Goal: Task Accomplishment & Management: Use online tool/utility

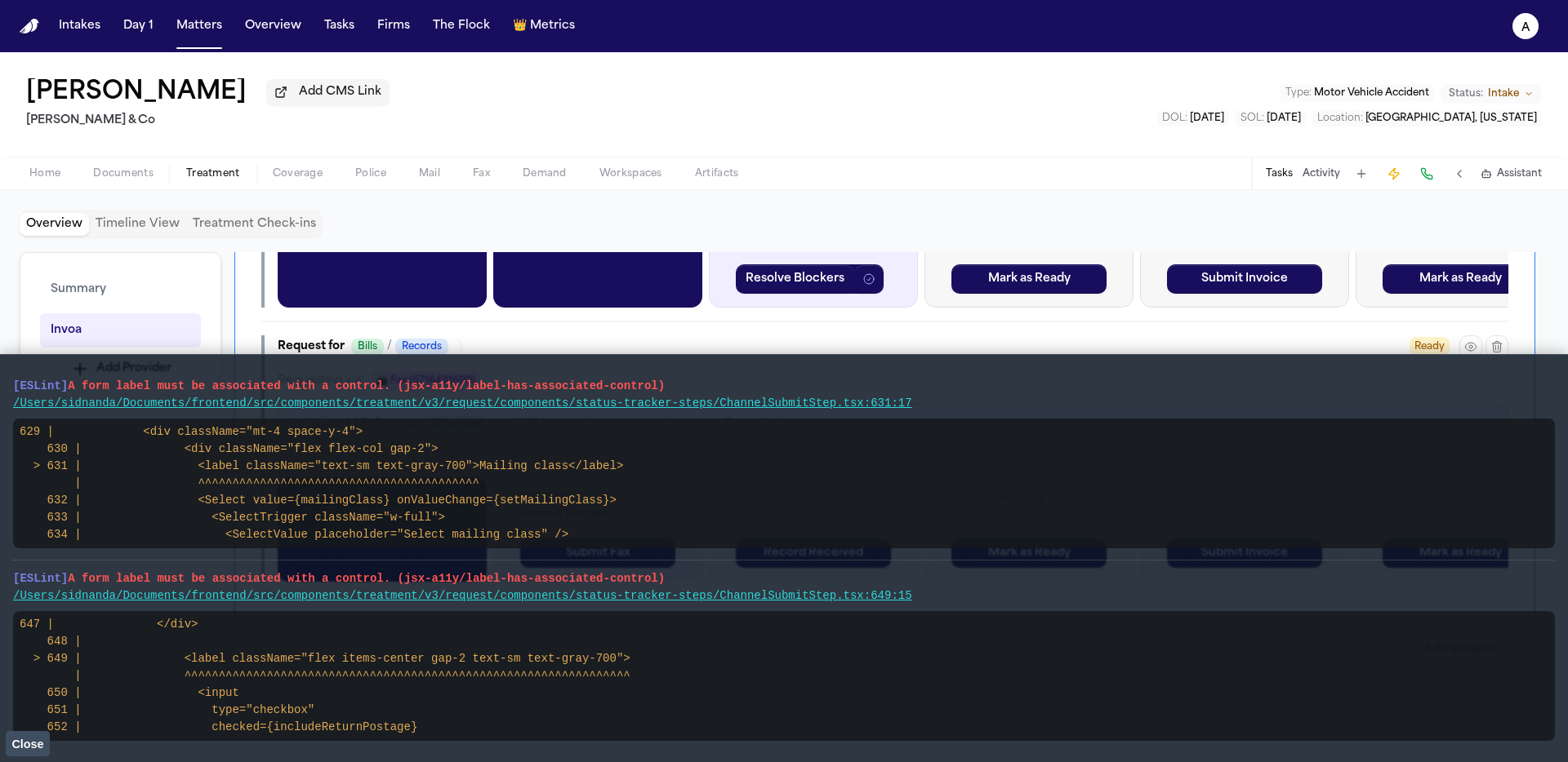
drag, startPoint x: 809, startPoint y: 411, endPoint x: 0, endPoint y: 384, distance: 809.5
click at [0, 384] on main "[ESLint] A form label must be associated with a control. (jsx-a11y/label-has-as…" at bounding box center [784, 558] width 1568 height 408
drag, startPoint x: 26, startPoint y: 744, endPoint x: 81, endPoint y: 721, distance: 59.6
click at [25, 744] on span "Close" at bounding box center [27, 744] width 32 height 13
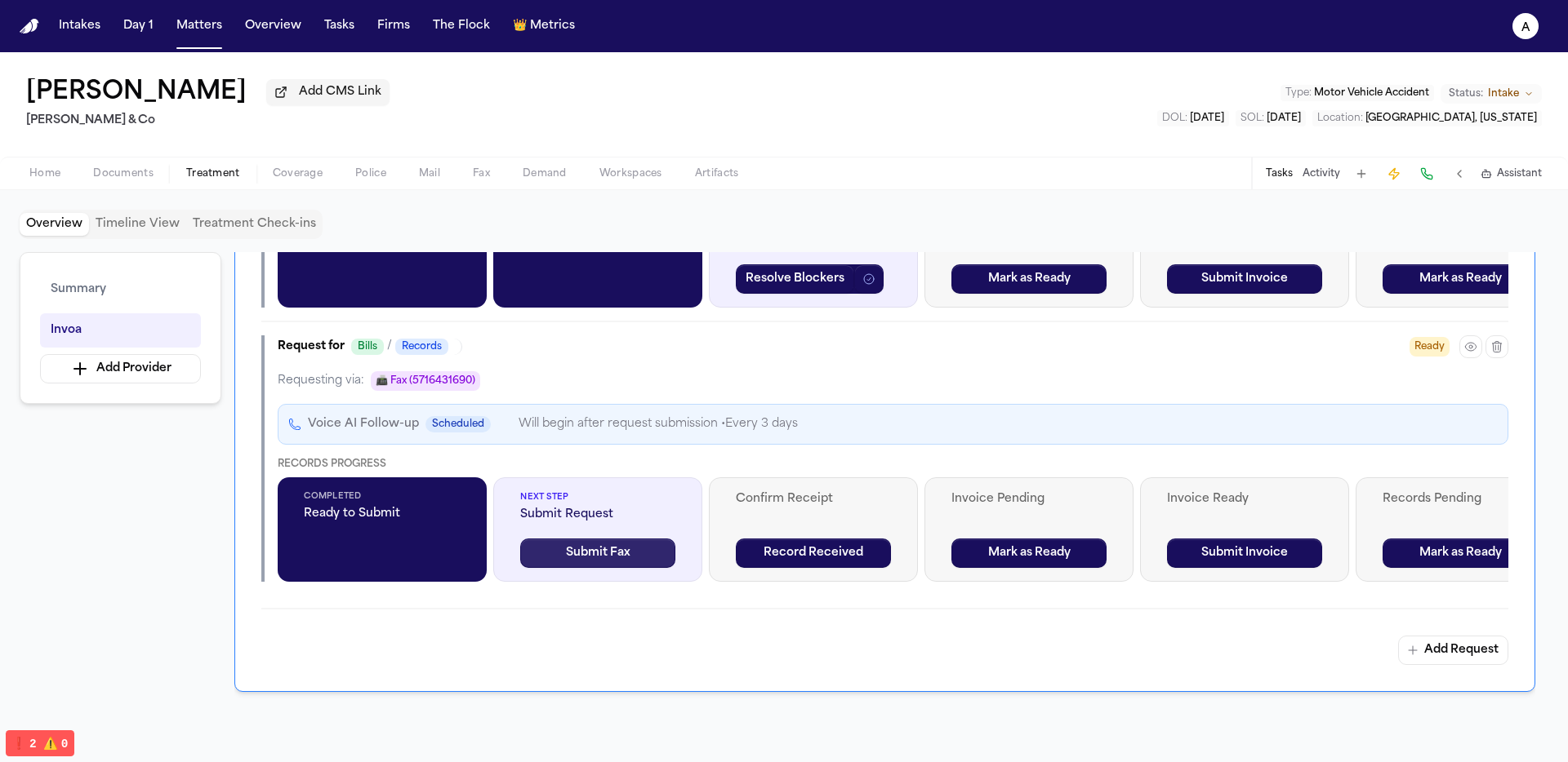
click at [660, 561] on button "Submit Fax" at bounding box center [598, 553] width 155 height 30
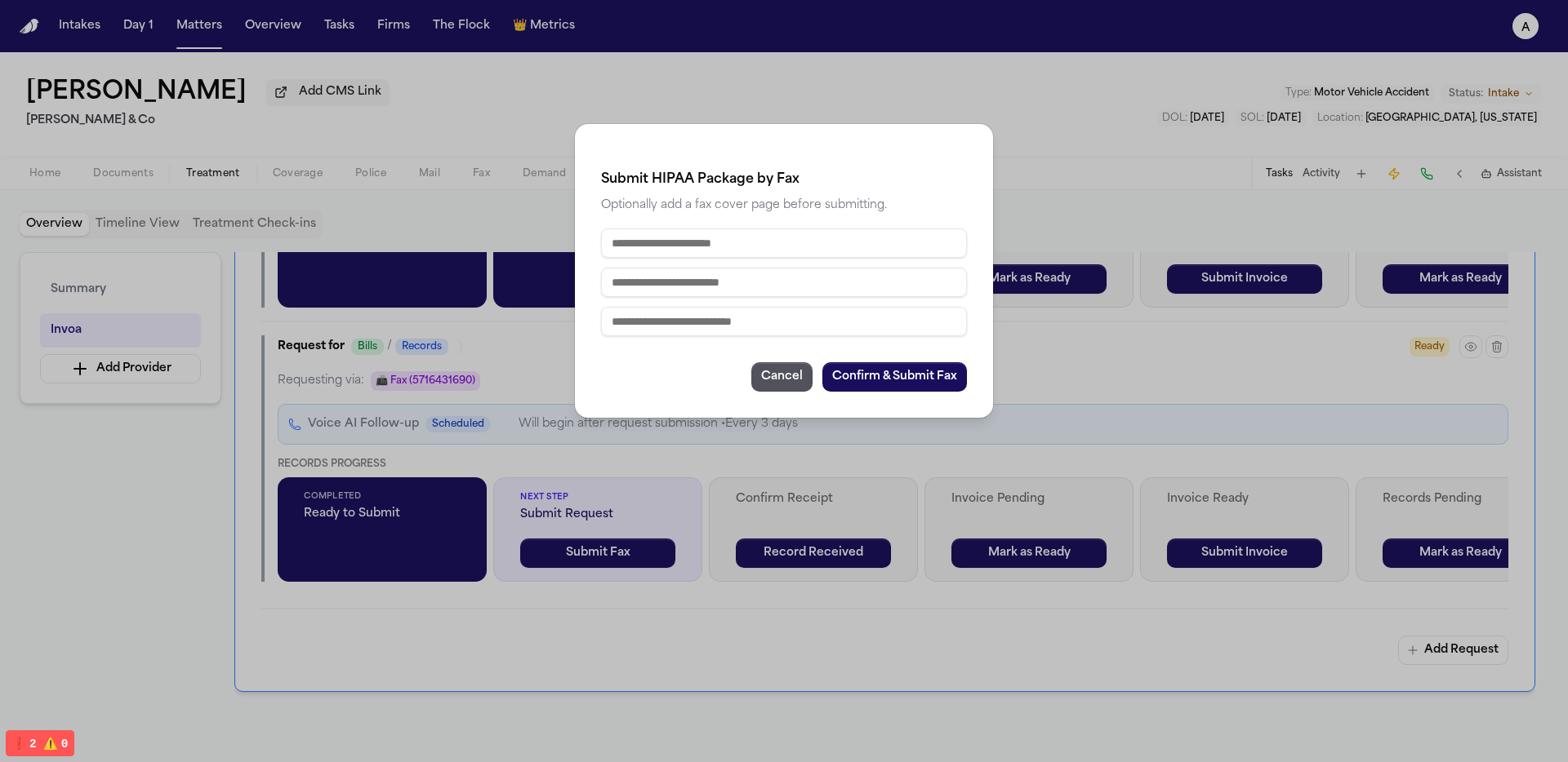
click at [745, 245] on input "text" at bounding box center [783, 243] width 366 height 30
type input "**********"
type input "**"
type input "**********"
click at [876, 386] on button "Confirm & Submit Fax" at bounding box center [894, 376] width 145 height 30
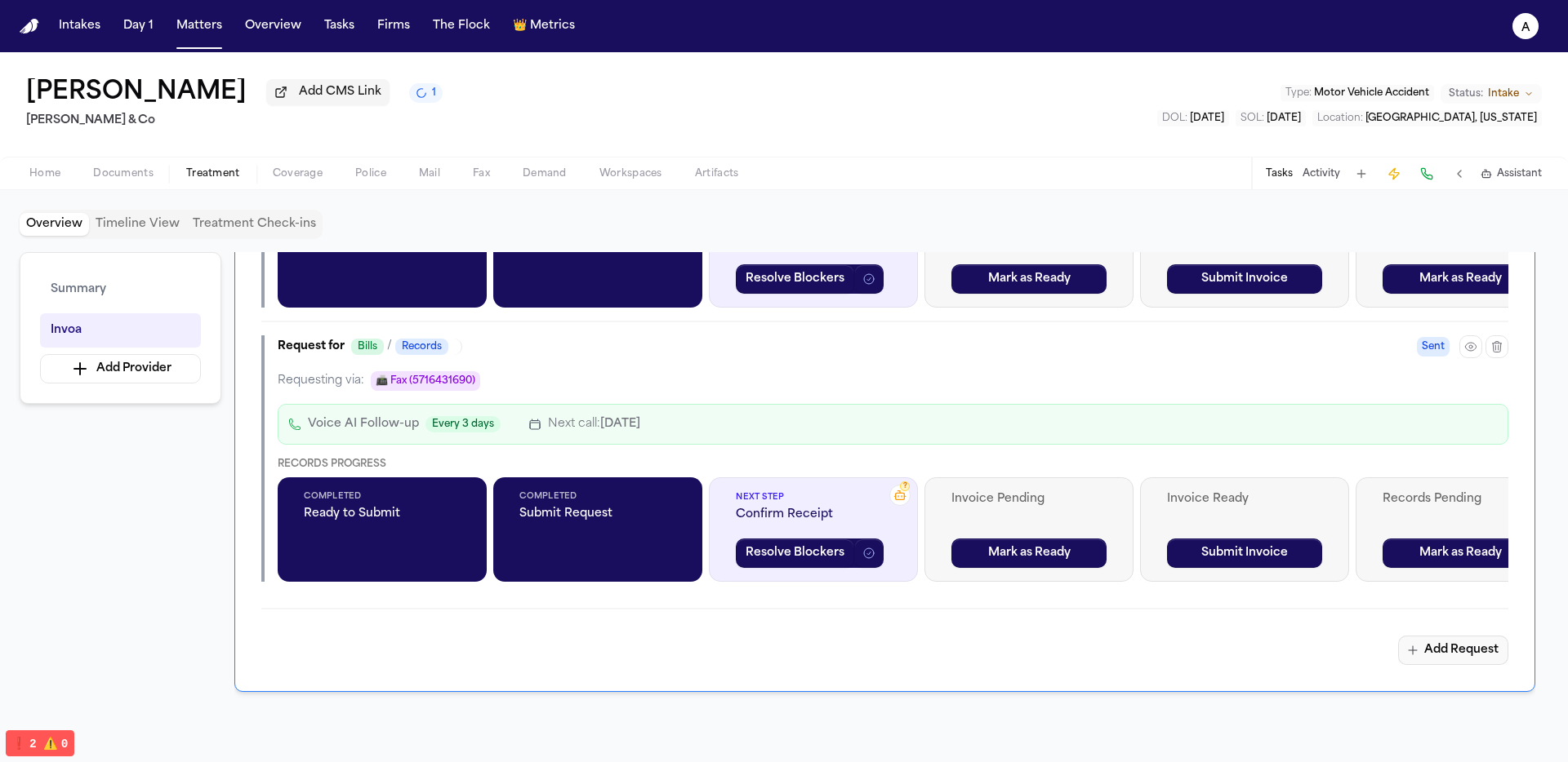
click at [1426, 658] on button "Add Request" at bounding box center [1453, 650] width 110 height 30
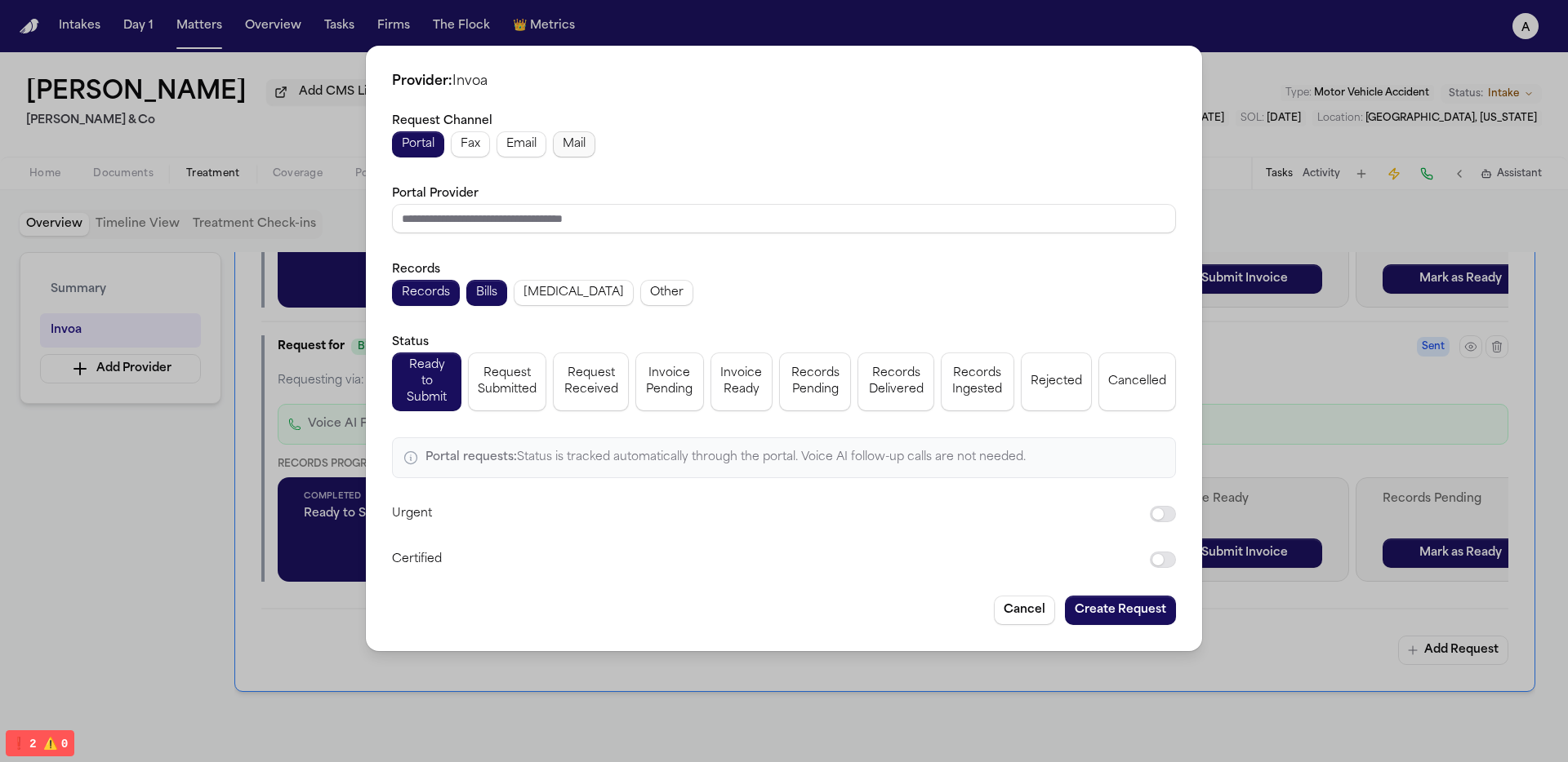
click at [565, 152] on span "Mail" at bounding box center [574, 144] width 23 height 16
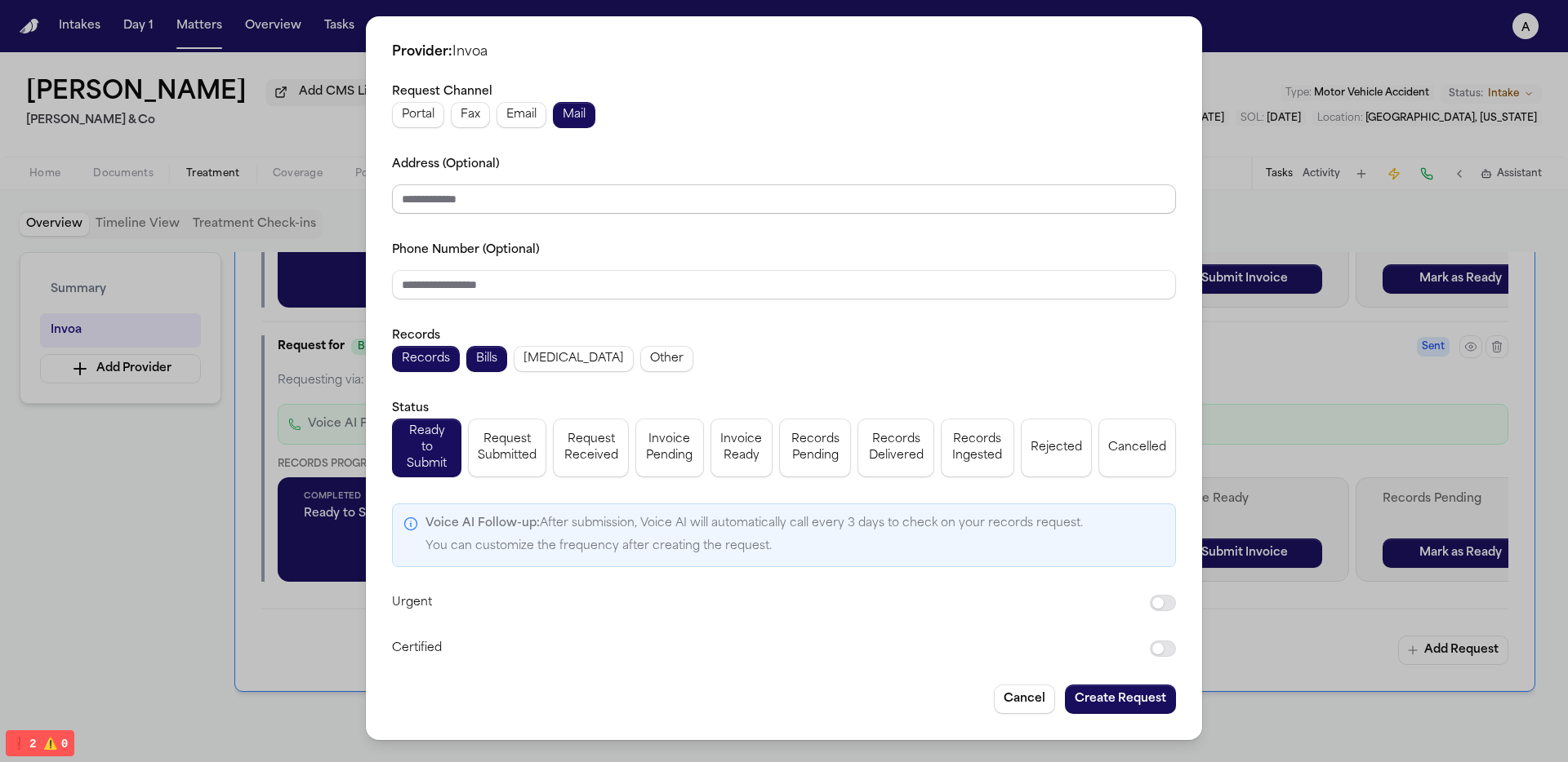
click at [560, 209] on input "Address (Optional)" at bounding box center [784, 199] width 784 height 30
type input "**********"
click at [1142, 685] on button "Create Request" at bounding box center [1120, 700] width 111 height 30
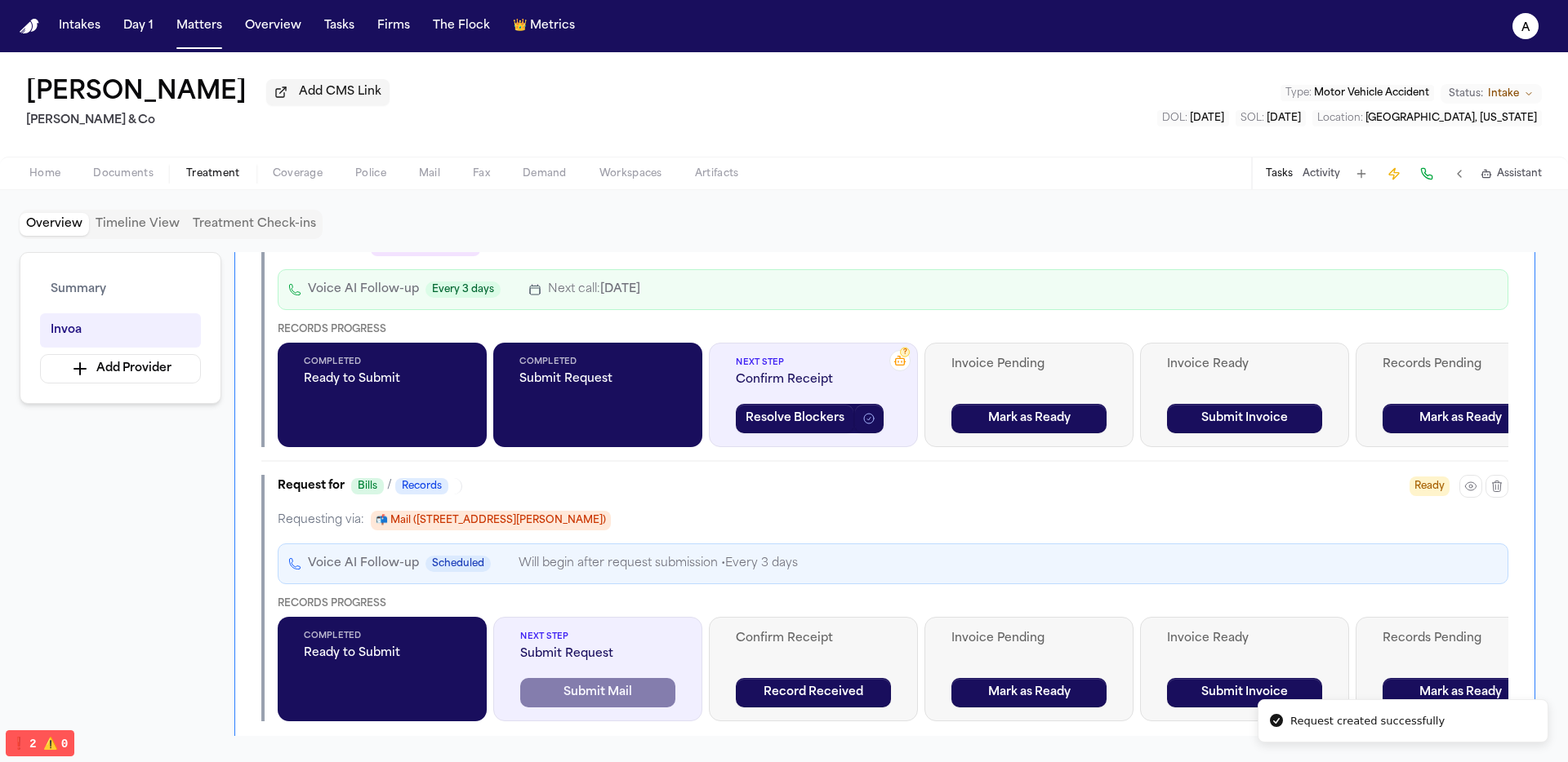
scroll to position [1033, 0]
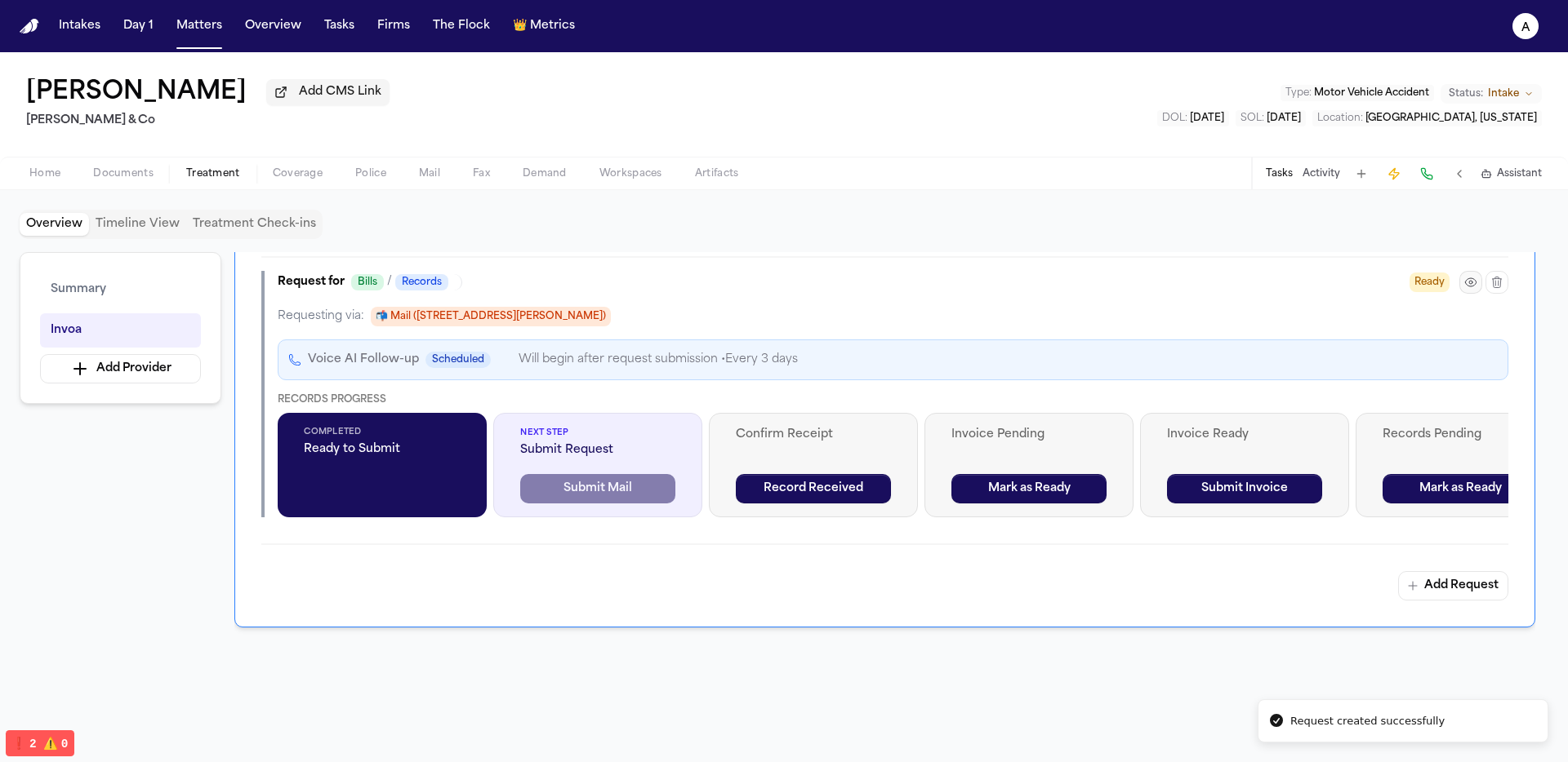
click at [1471, 288] on icon "button" at bounding box center [1470, 283] width 13 height 13
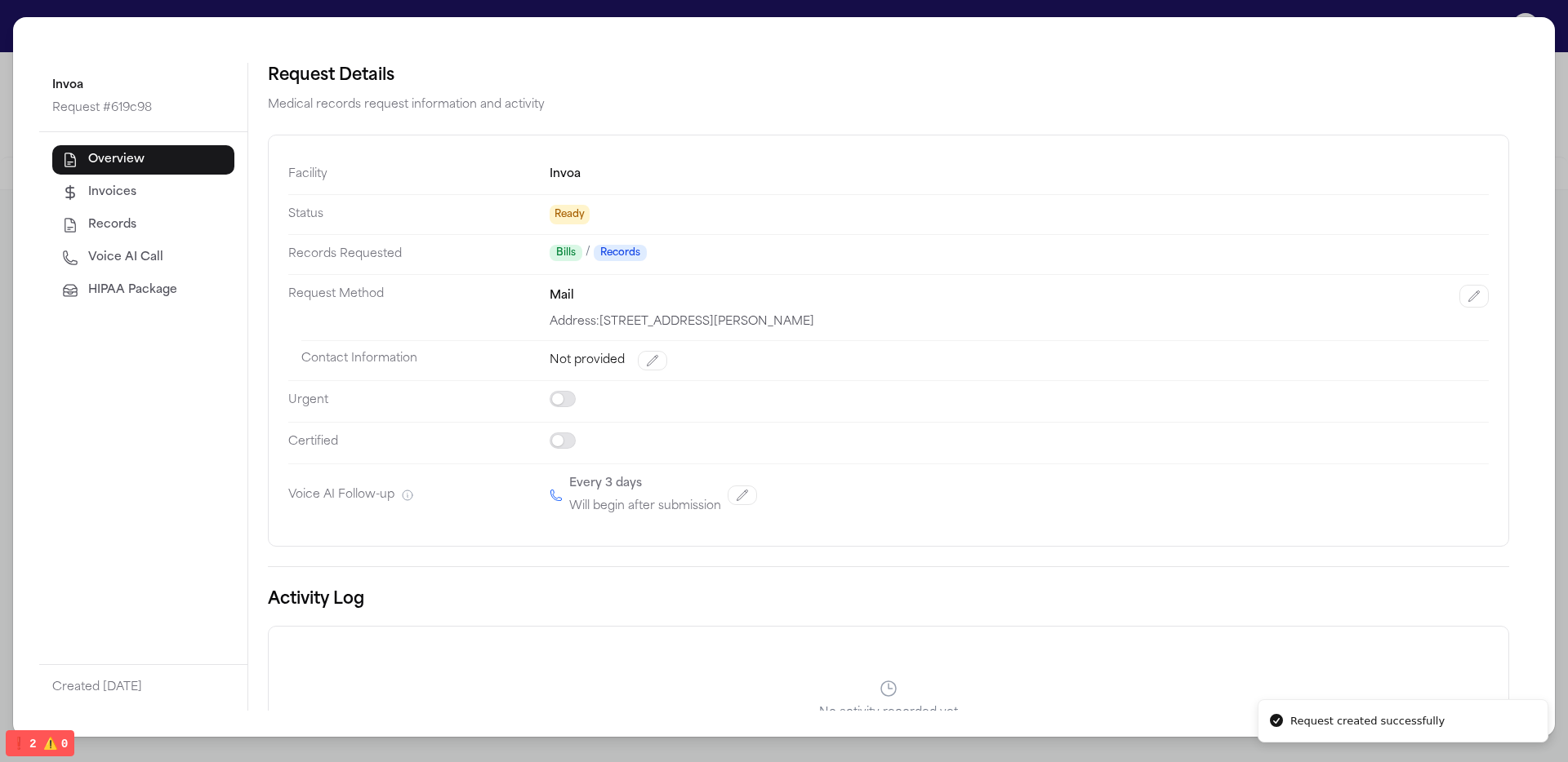
click at [84, 290] on button "HIPAA Package" at bounding box center [144, 291] width 182 height 30
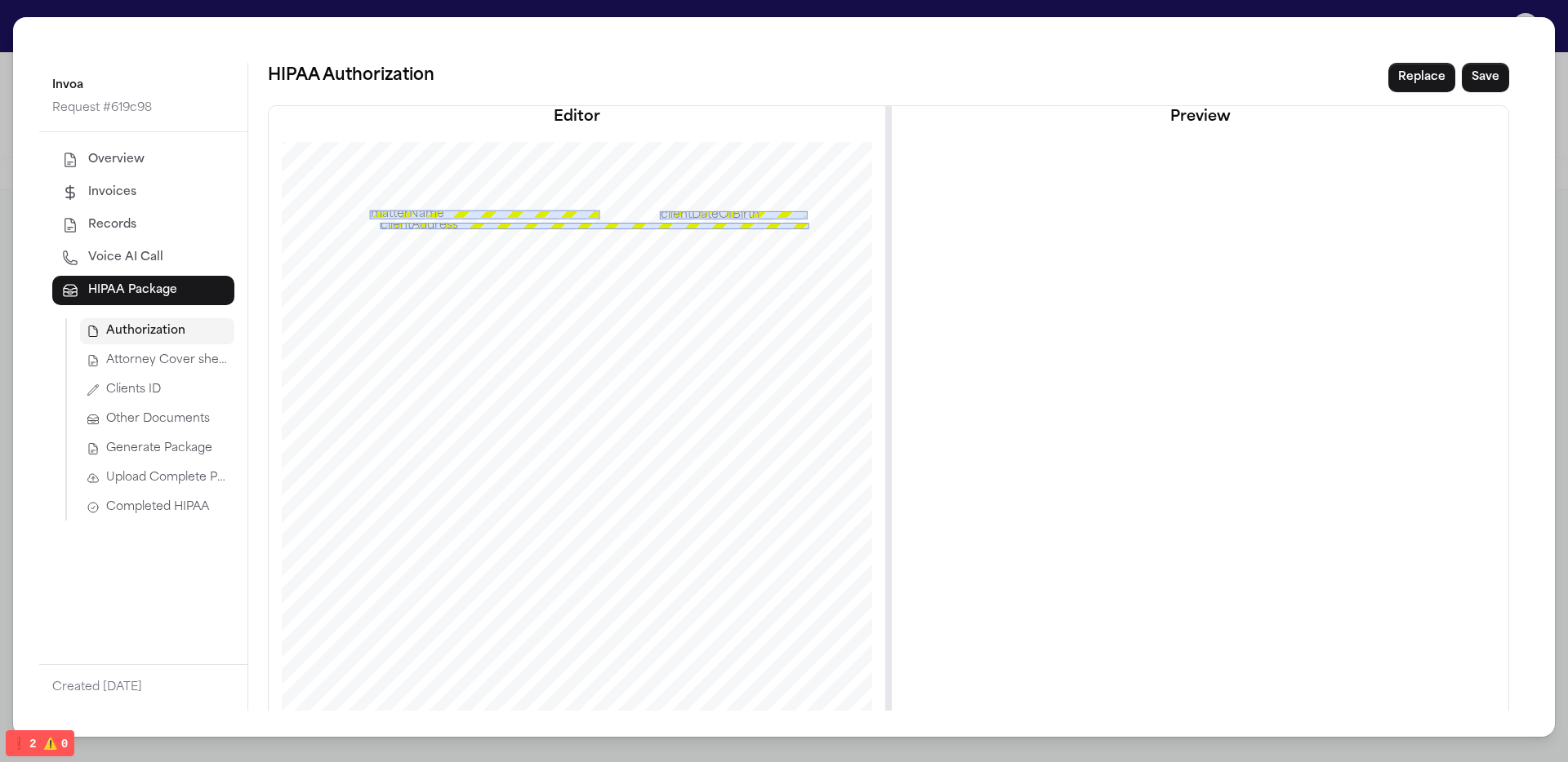
click at [166, 450] on span "Generate Package" at bounding box center [160, 449] width 107 height 16
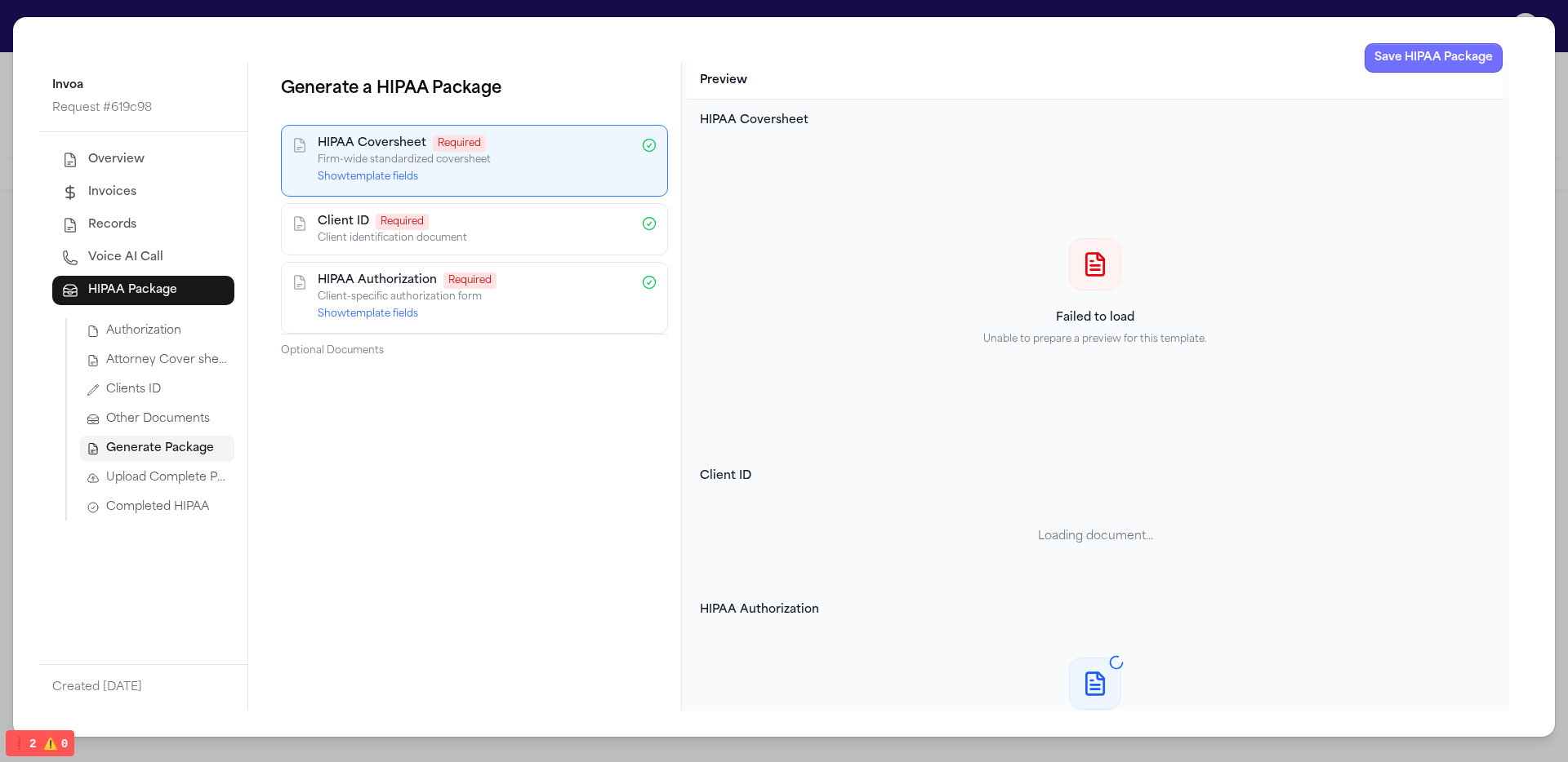
click at [1394, 67] on button "Save HIPAA Package" at bounding box center [1433, 58] width 138 height 30
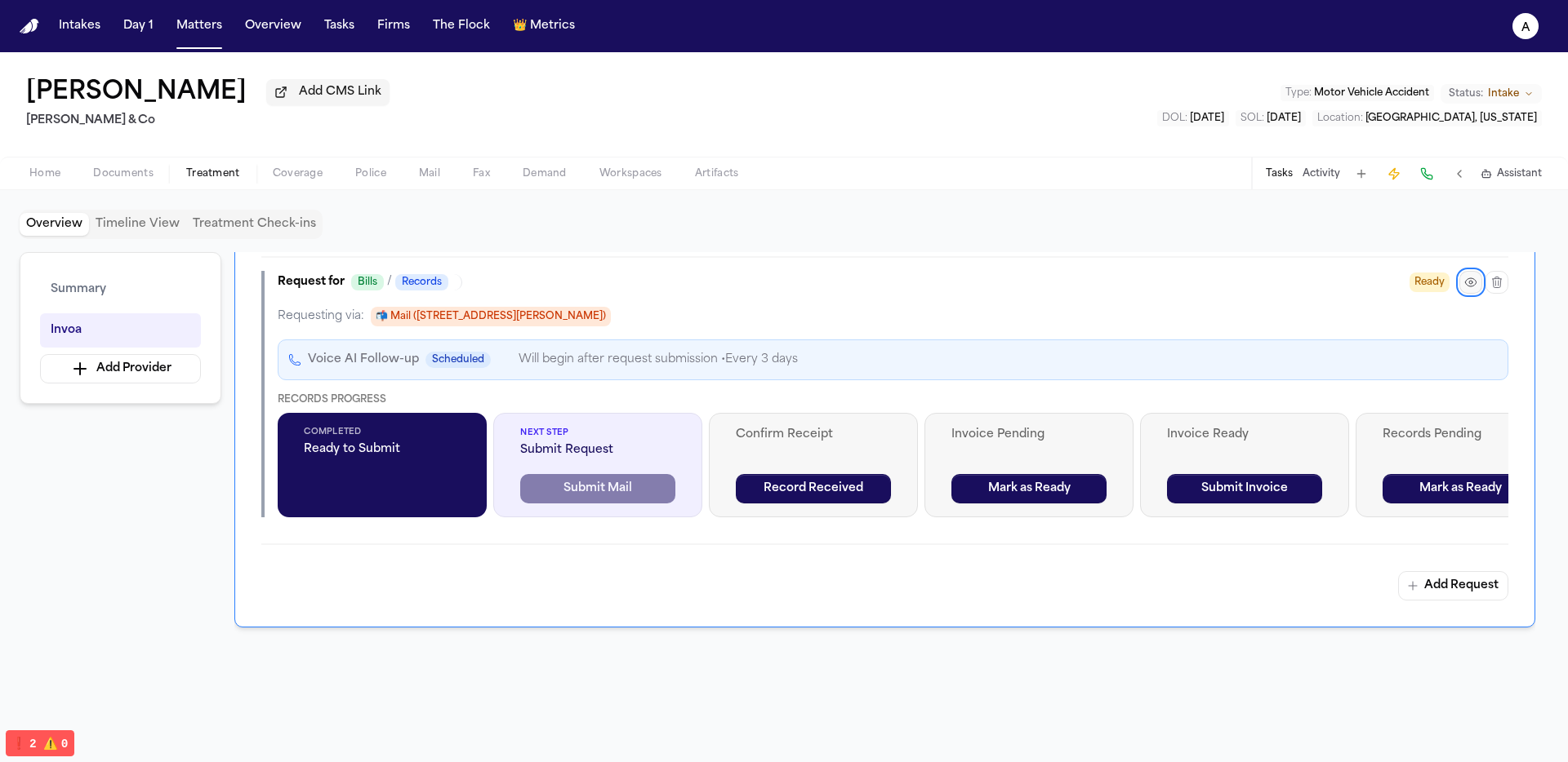
click at [1478, 280] on button "button" at bounding box center [1470, 282] width 23 height 23
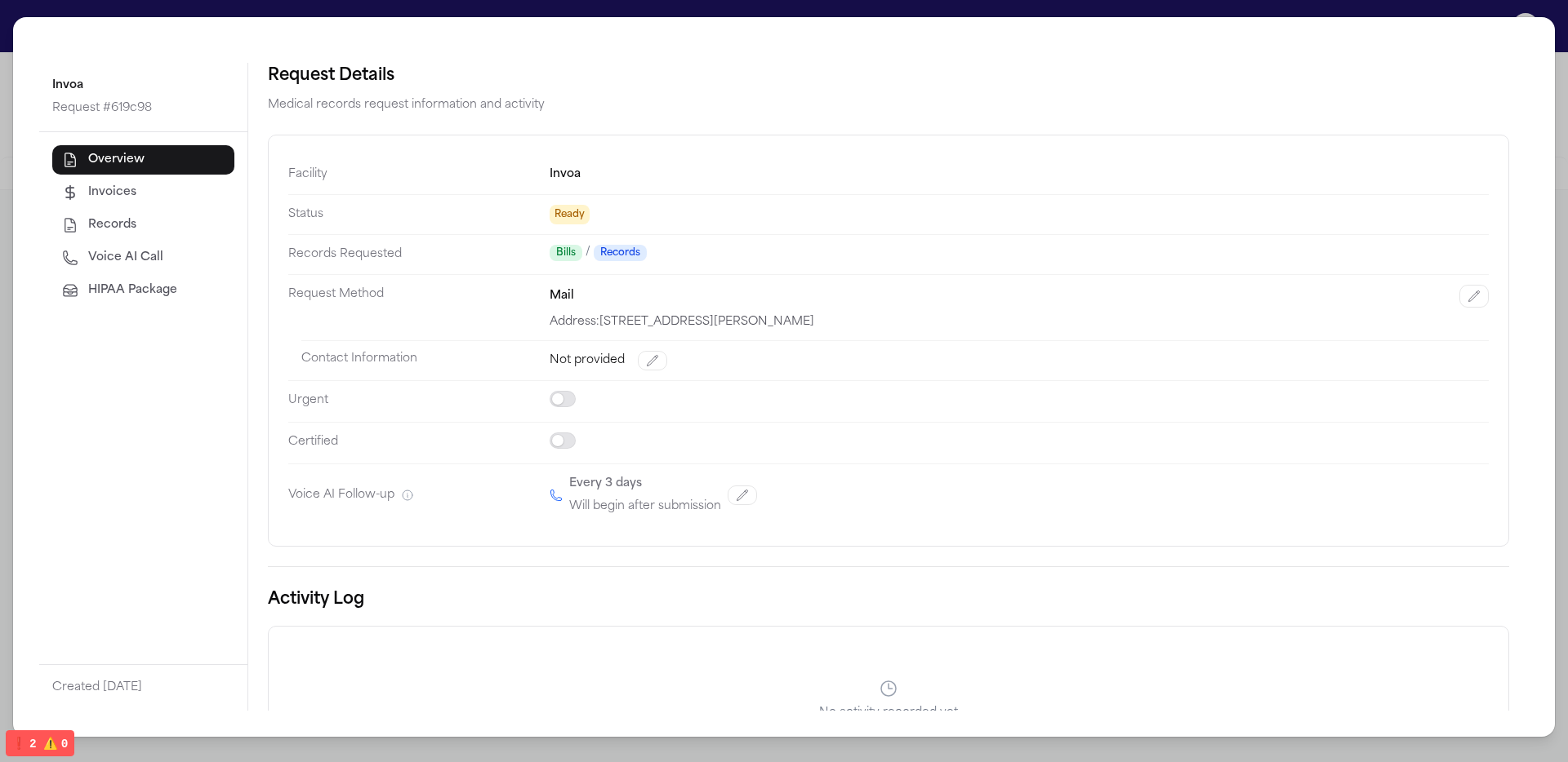
click at [121, 285] on span "HIPAA Package" at bounding box center [133, 291] width 89 height 16
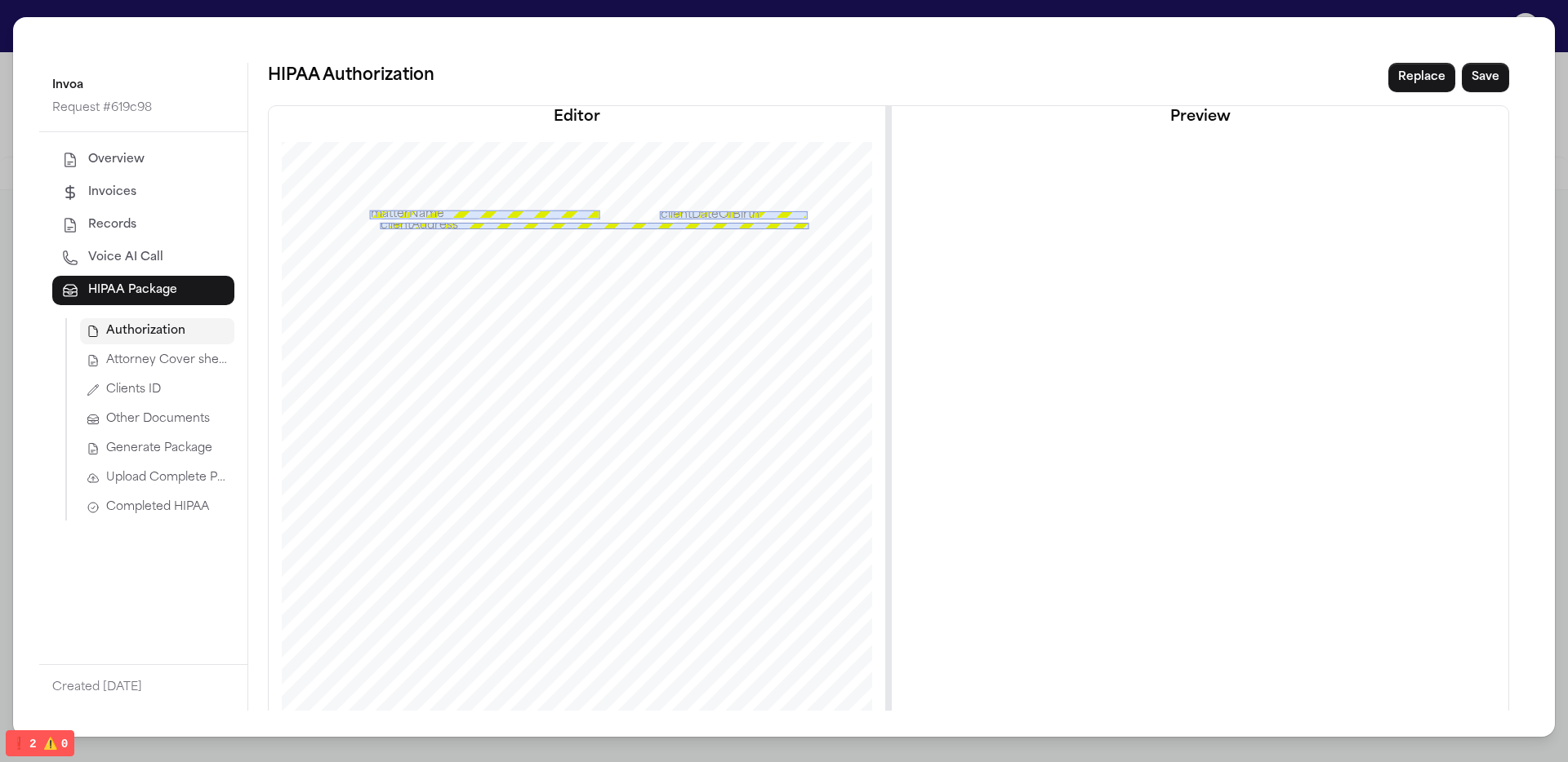
click at [181, 451] on span "Generate Package" at bounding box center [160, 449] width 107 height 16
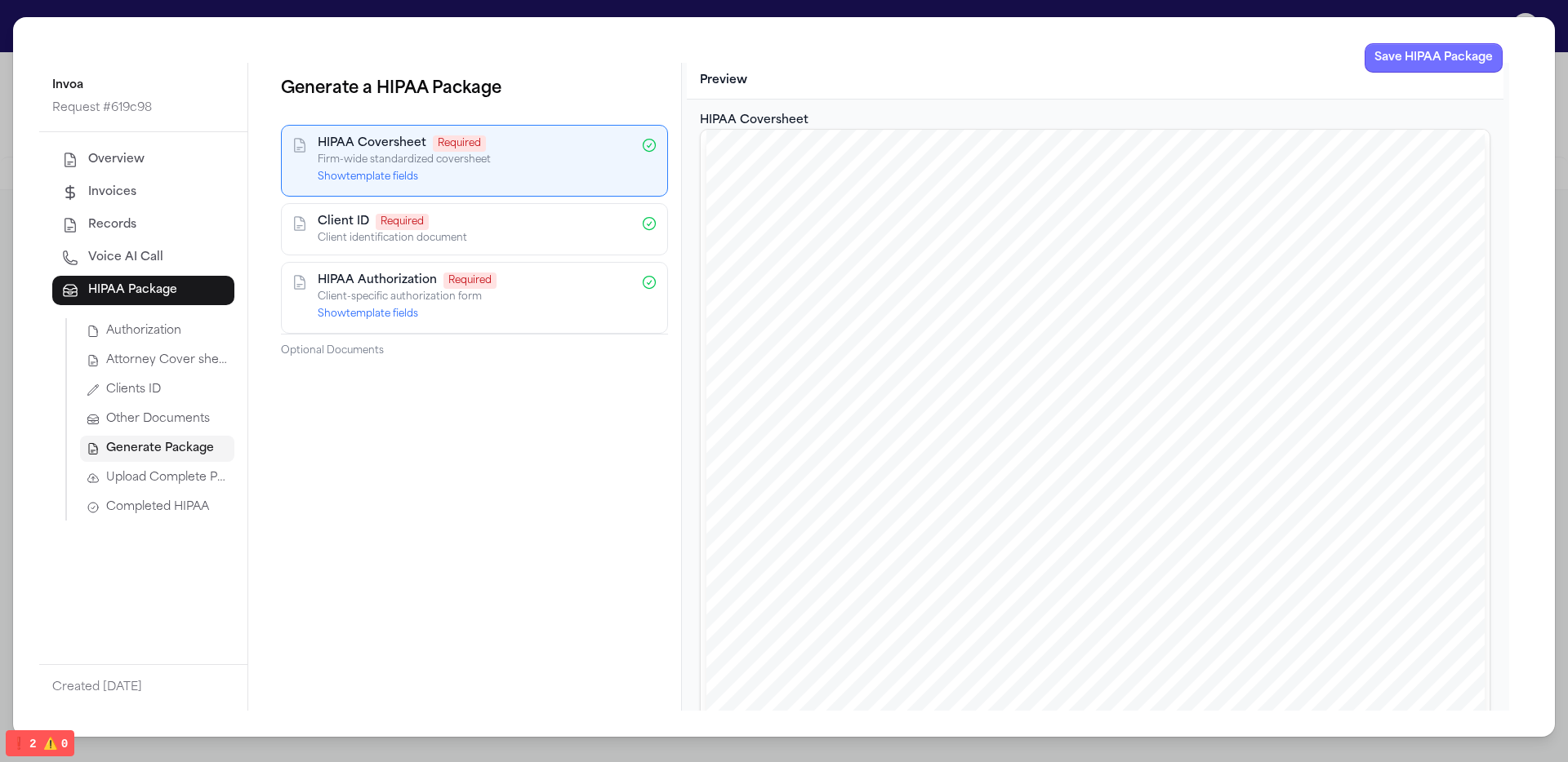
click at [1415, 61] on button "Save HIPAA Package" at bounding box center [1433, 58] width 138 height 30
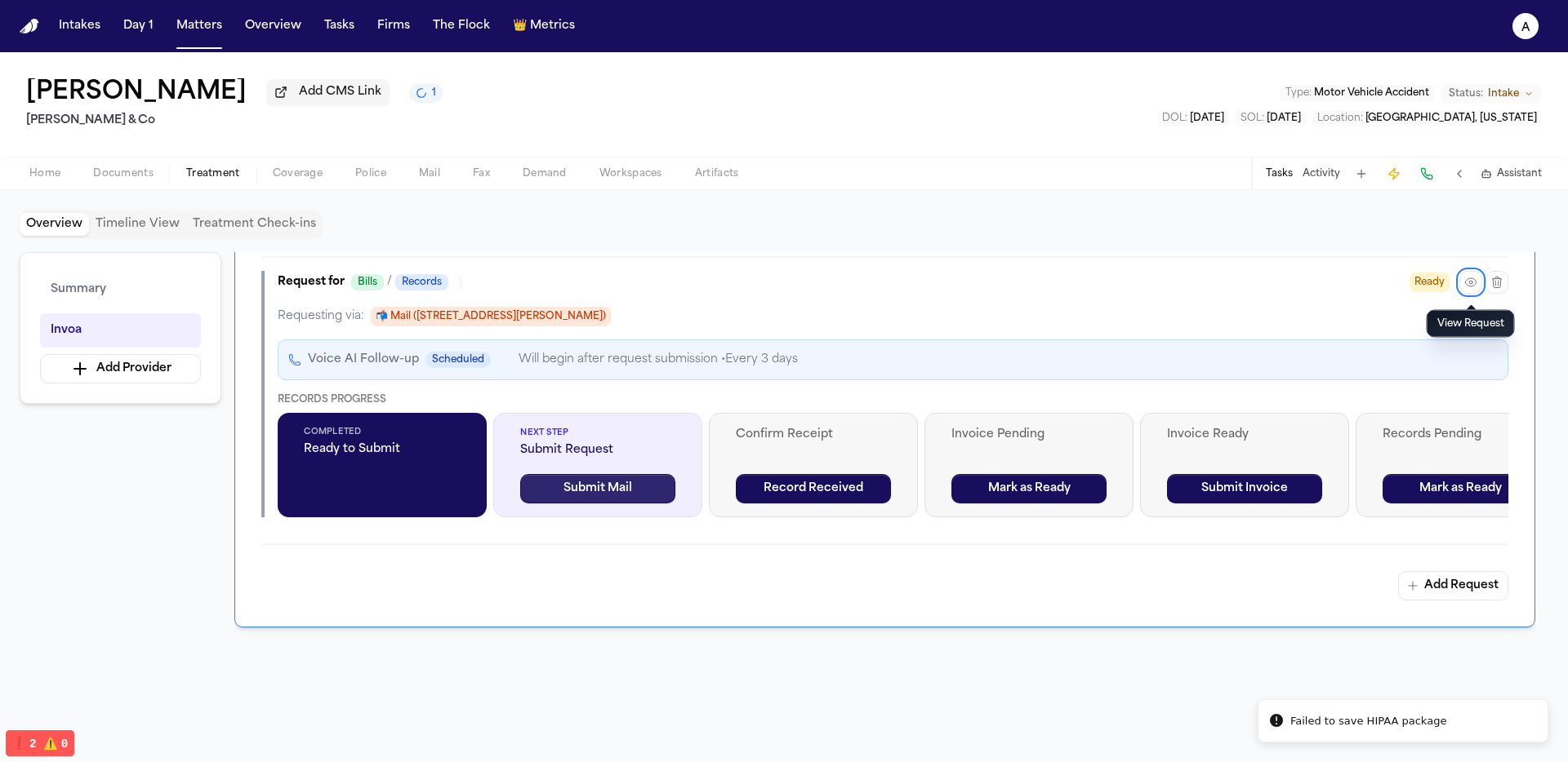
click at [635, 495] on button "Submit Mail" at bounding box center [598, 488] width 155 height 30
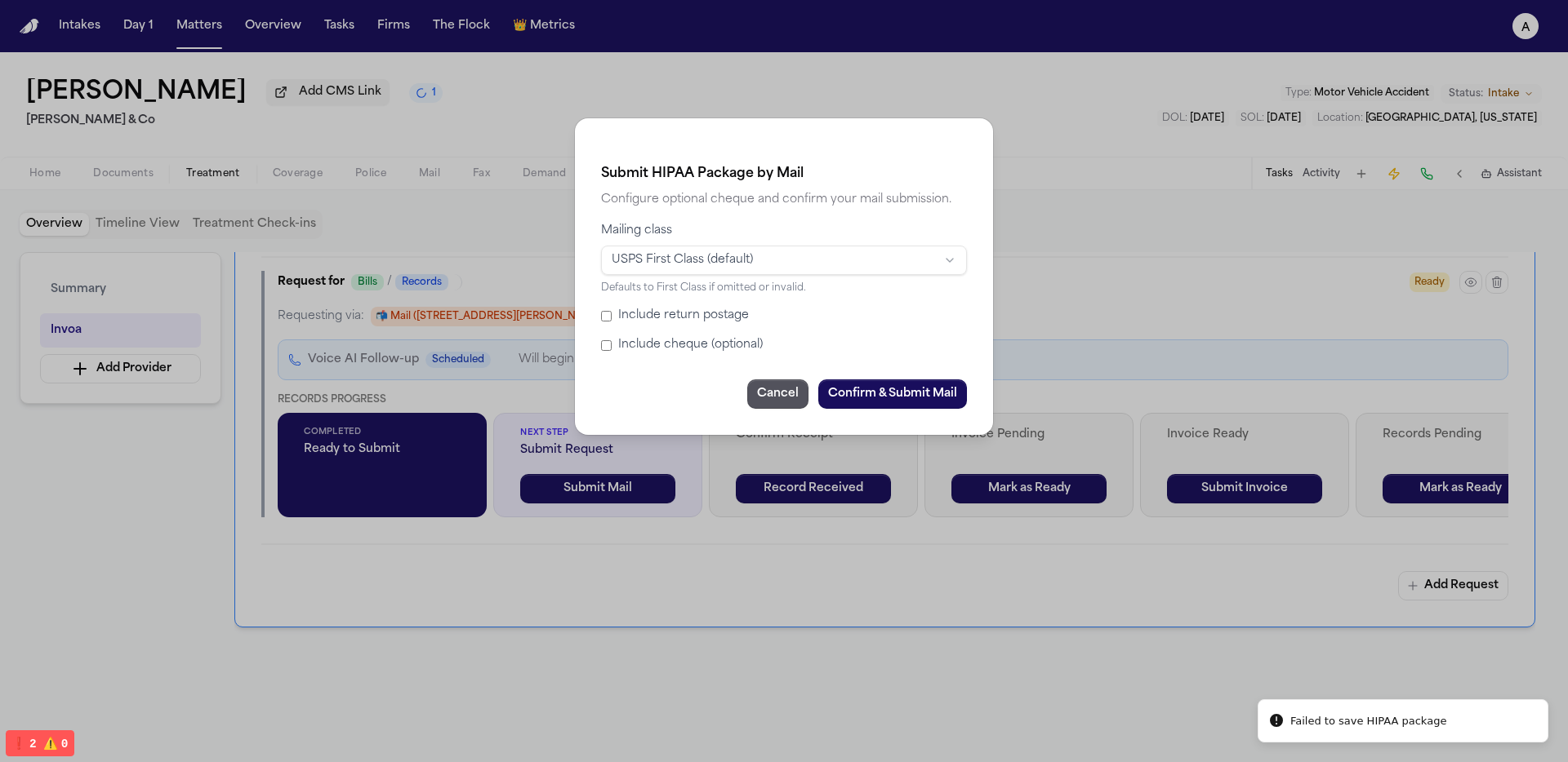
click at [741, 245] on label "Mailing class USPS First Class (default)" at bounding box center [783, 249] width 366 height 52
click at [741, 246] on button "USPS First Class (default)" at bounding box center [783, 260] width 366 height 30
click at [739, 267] on html "Intakes Day 1 Matters Overview Tasks Firms The Flock 👑 Metrics a [PERSON_NAME] …" at bounding box center [784, 381] width 1568 height 762
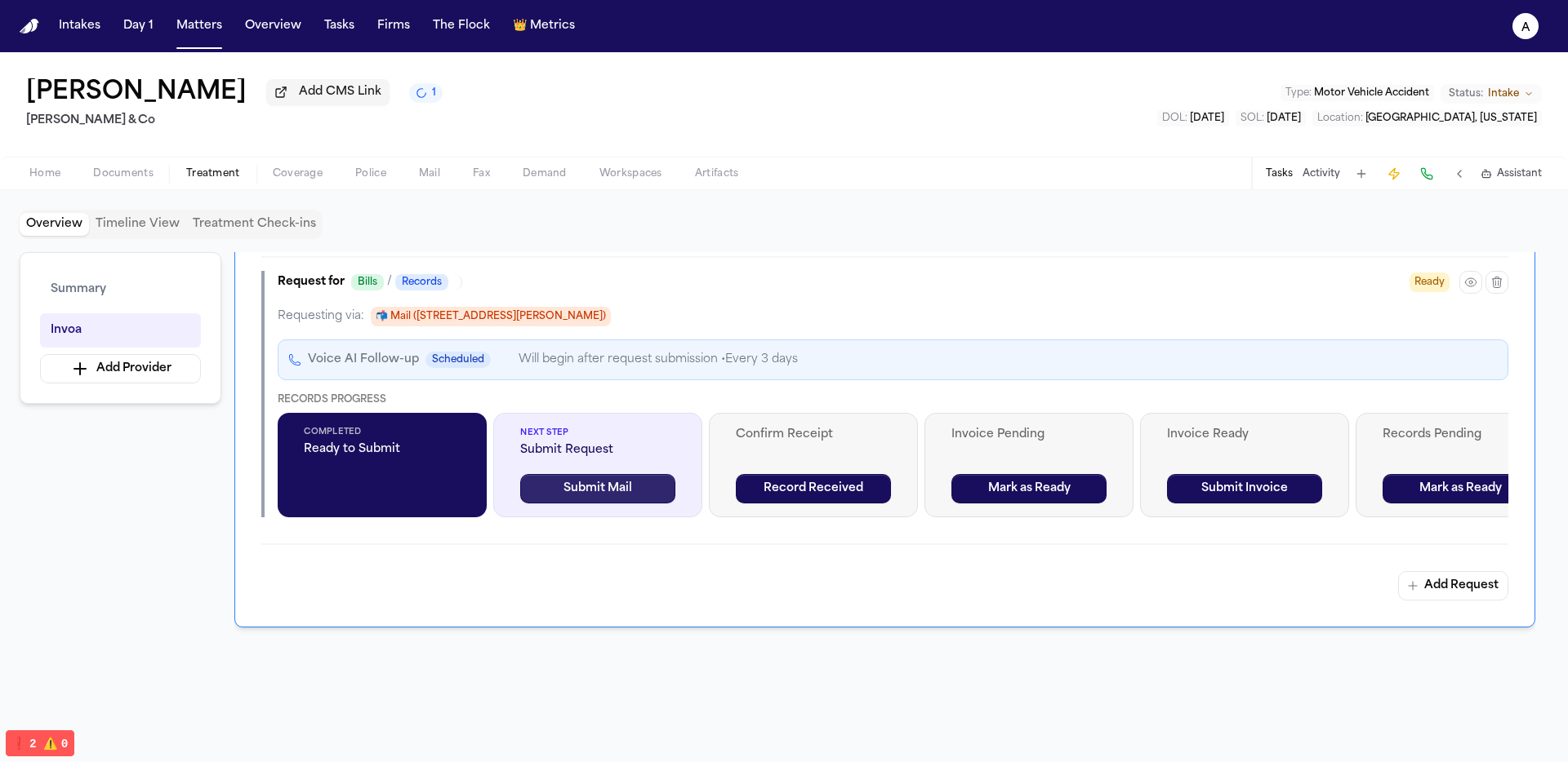
click at [661, 493] on button "Submit Mail" at bounding box center [598, 488] width 155 height 30
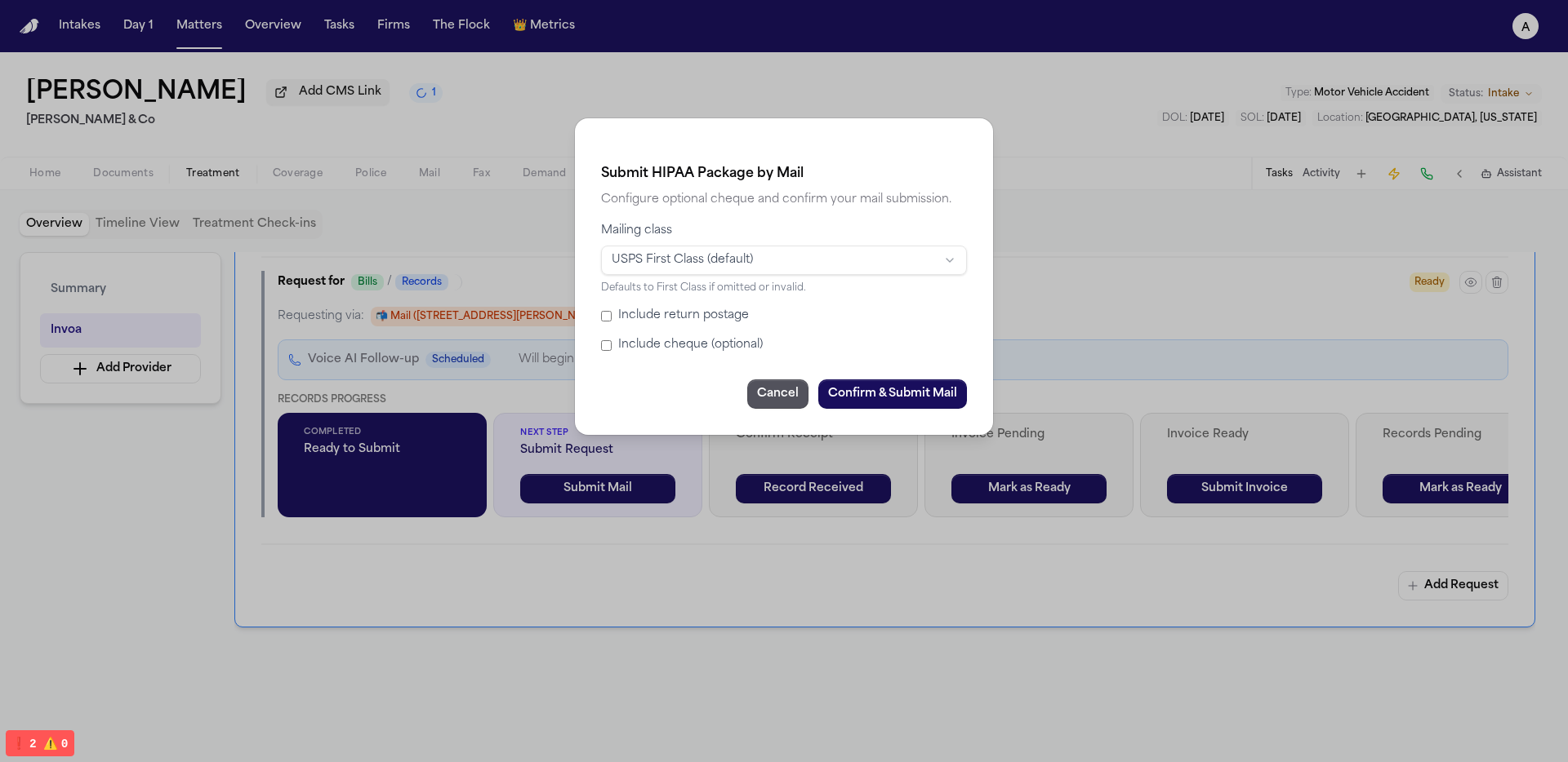
click at [810, 258] on html "Intakes Day 1 Matters Overview Tasks Firms The Flock 👑 Metrics a [PERSON_NAME] …" at bounding box center [784, 381] width 1568 height 762
click at [693, 342] on label "Include cheque (optional)" at bounding box center [783, 345] width 366 height 16
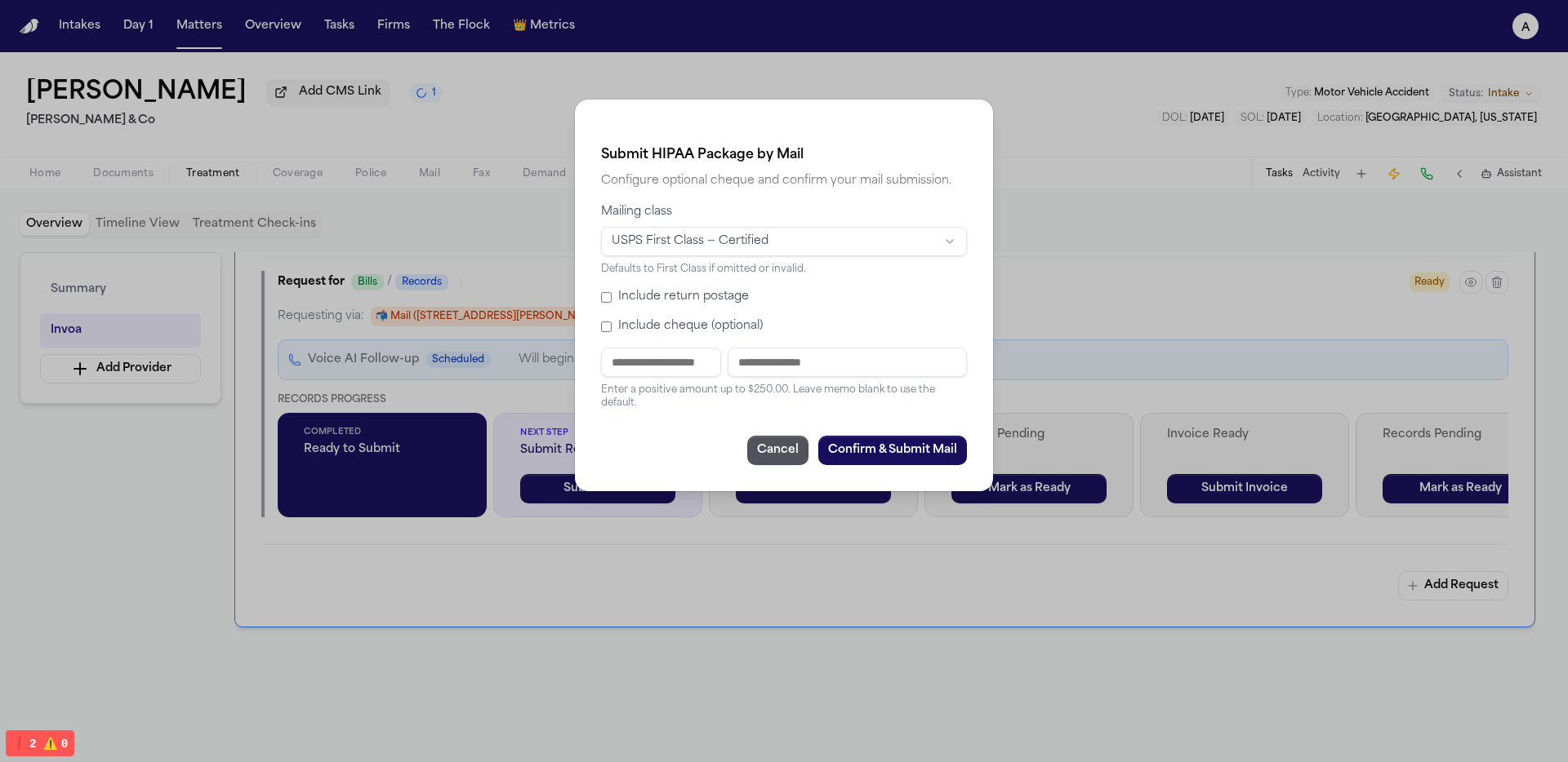
click at [704, 325] on label "Include cheque (optional)" at bounding box center [783, 327] width 366 height 16
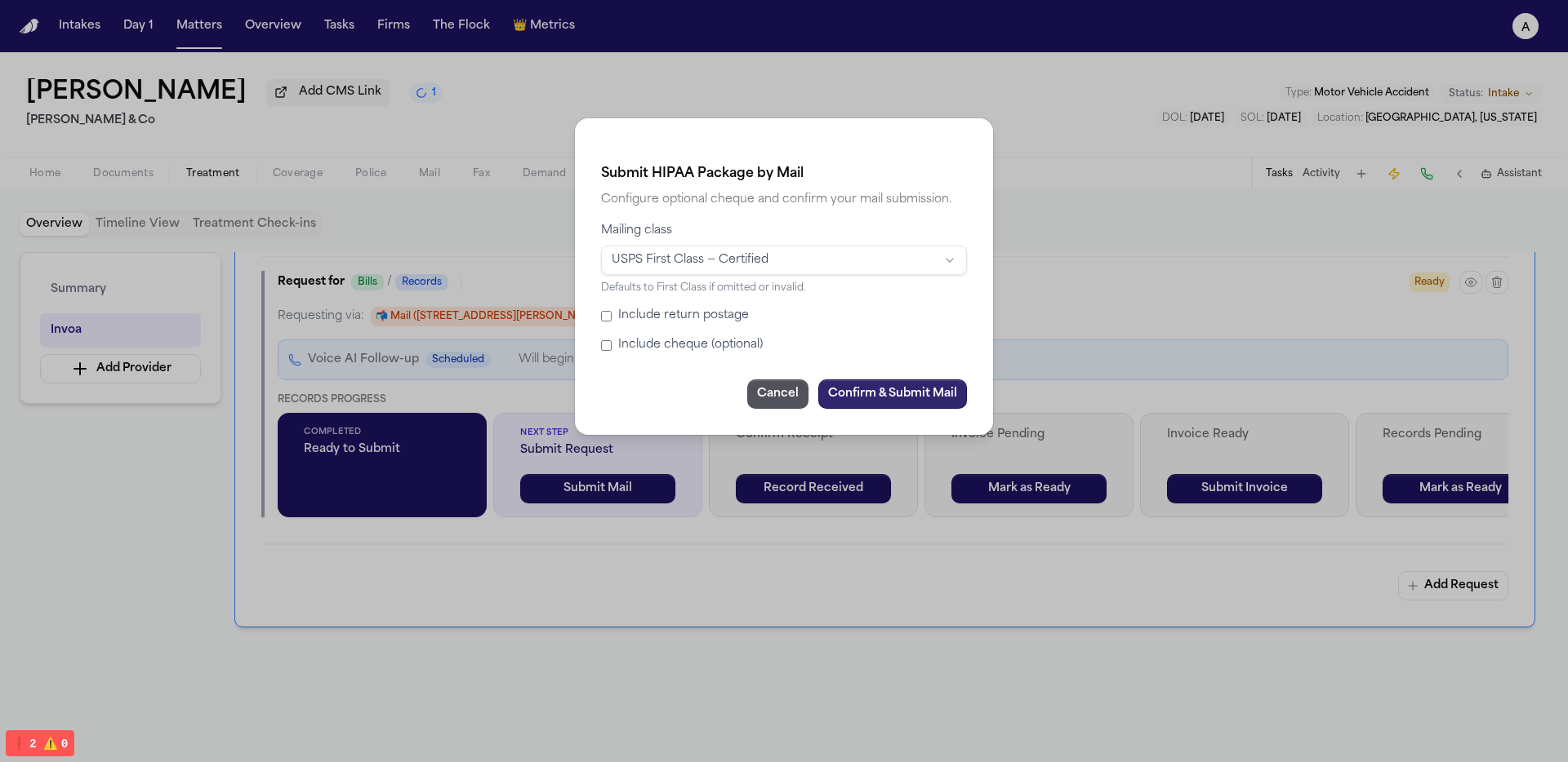
click at [850, 392] on button "Confirm & Submit Mail" at bounding box center [892, 394] width 149 height 30
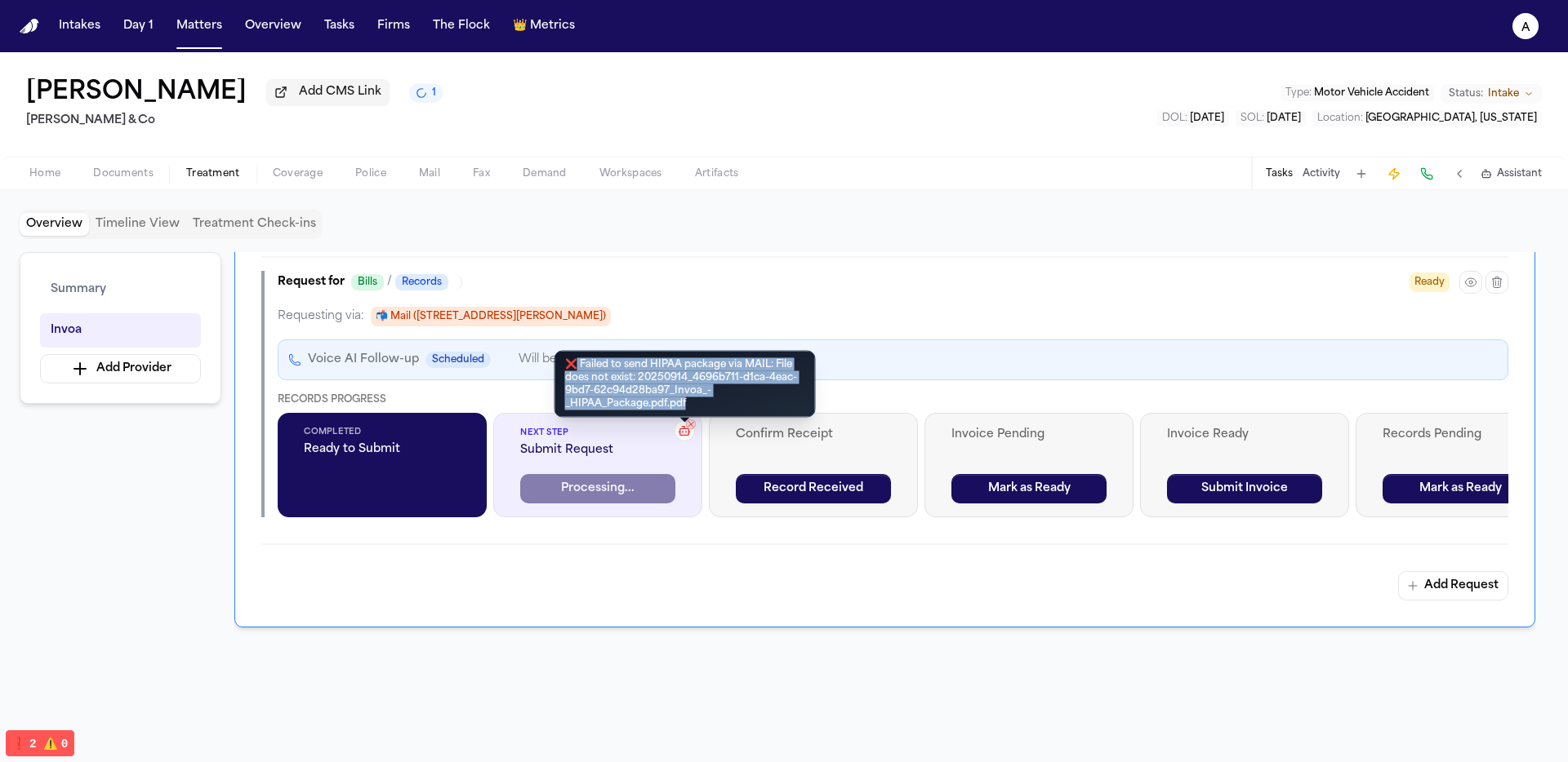
drag, startPoint x: 574, startPoint y: 363, endPoint x: 686, endPoint y: 404, distance: 119.3
click at [686, 404] on div "❌ Failed to send HIPAA package via MAIL: File does not exist: 20250914_4696b711…" at bounding box center [685, 385] width 261 height 67
